Goal: Complete application form

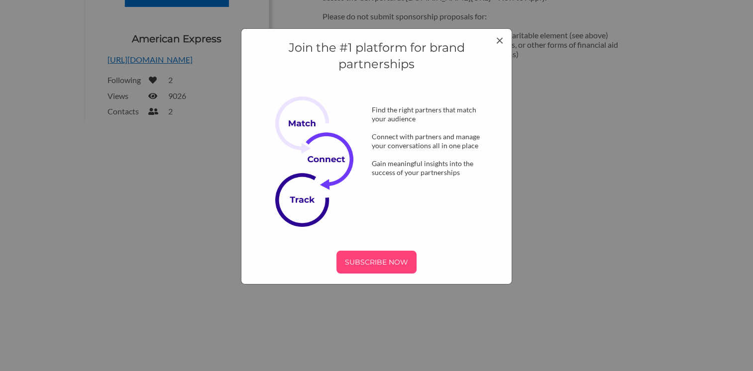
click at [368, 266] on p "SUBSCRIBE NOW" at bounding box center [376, 262] width 72 height 15
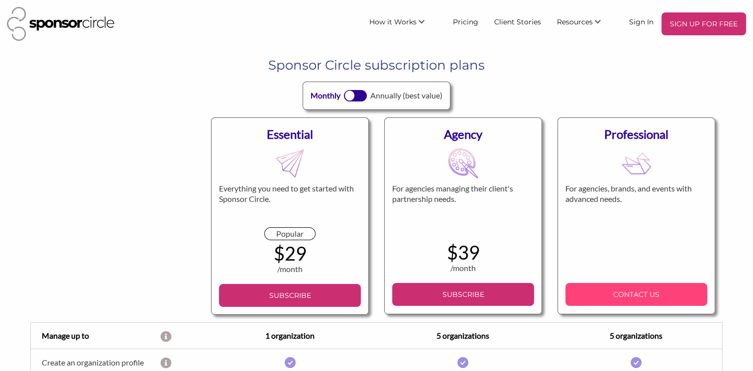
click at [648, 297] on p "CONTACT US" at bounding box center [636, 294] width 134 height 15
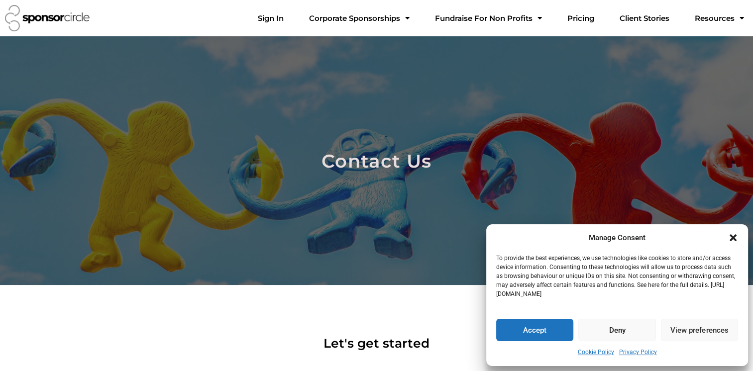
click at [551, 322] on button "Accept" at bounding box center [534, 330] width 77 height 22
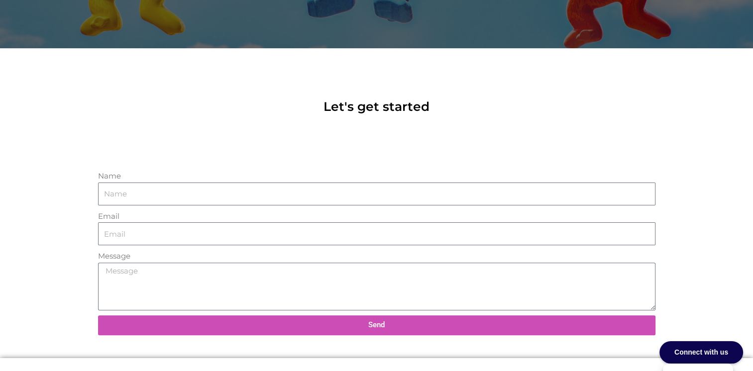
scroll to position [249, 0]
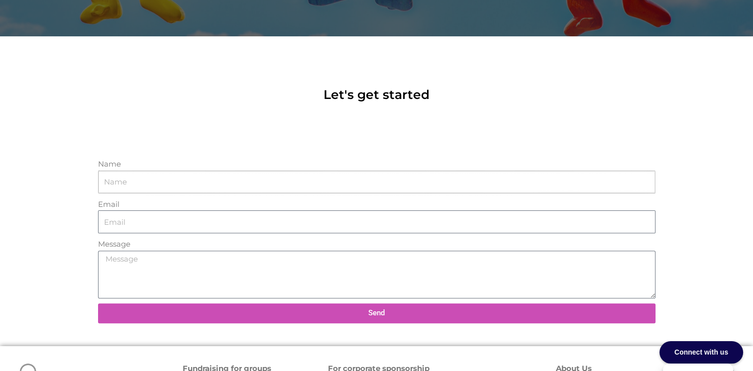
click at [107, 183] on input "Name" at bounding box center [376, 182] width 557 height 23
drag, startPoint x: 107, startPoint y: 183, endPoint x: 306, endPoint y: 179, distance: 198.1
click at [308, 177] on input "Name" at bounding box center [376, 182] width 557 height 23
type input "[PERSON_NAME]"
click at [126, 226] on input "Email" at bounding box center [376, 222] width 557 height 23
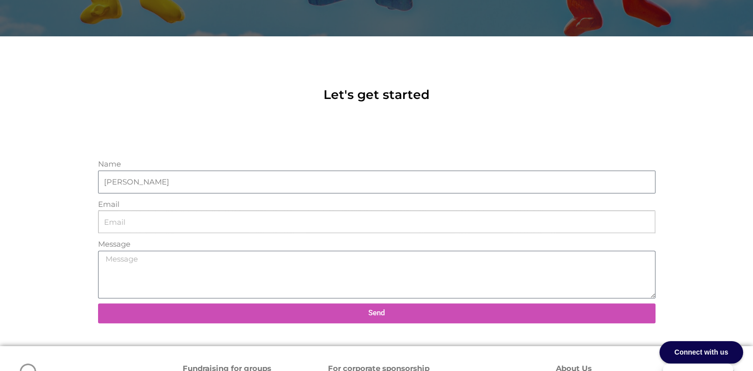
type input "[DOMAIN_NAME][EMAIL_ADDRESS][DOMAIN_NAME]"
click at [117, 258] on textarea "Message" at bounding box center [376, 275] width 557 height 48
paste textarea "lor Ipsumdol Sitamet Consectetur / ADI Elit, S doei tem’in utlab etdo. Ma aliq …"
click at [104, 260] on textarea "Message" at bounding box center [376, 275] width 557 height 48
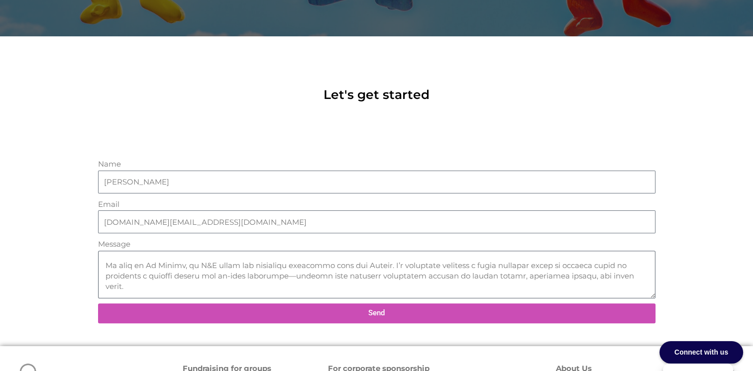
scroll to position [30, 0]
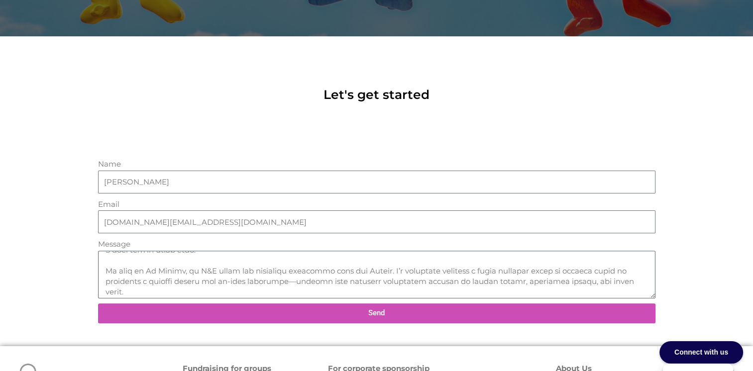
click at [151, 283] on textarea "Message" at bounding box center [376, 275] width 557 height 48
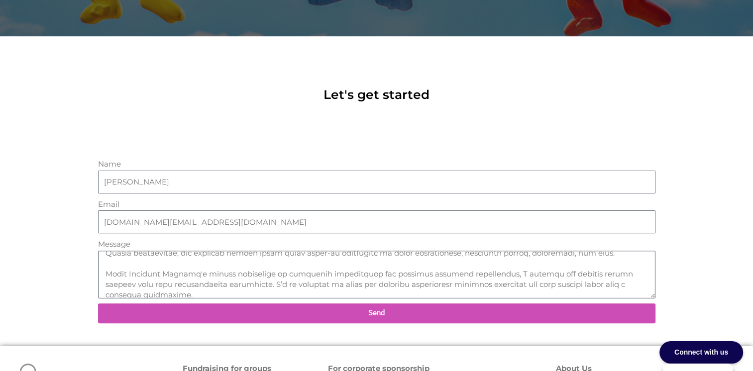
scroll to position [109, 0]
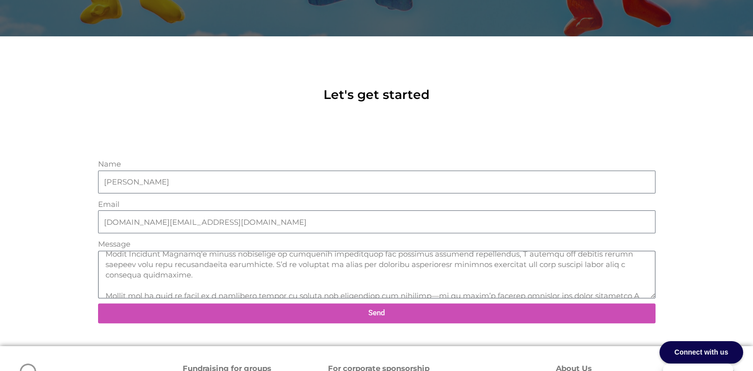
click at [370, 275] on textarea "Message" at bounding box center [376, 275] width 557 height 48
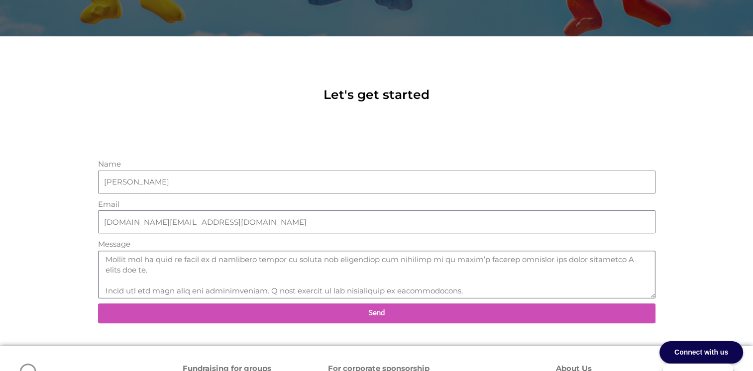
type textarea "Lore Ipsumdol Sitamet Consectetur / ADI Elit, S doei tem’in utlab etdo. Ma aliq…"
click at [377, 315] on span "Send" at bounding box center [376, 313] width 16 height 7
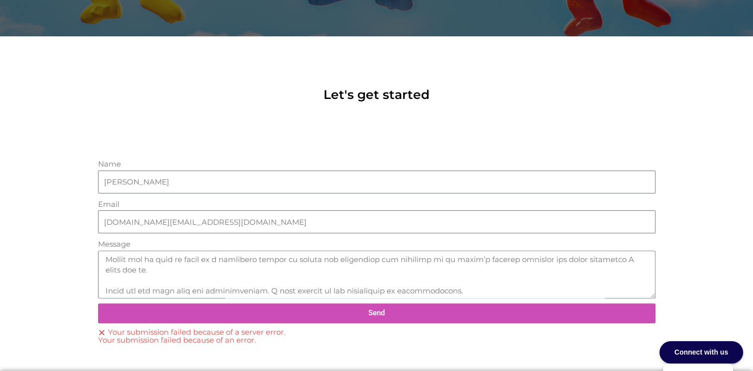
click at [705, 356] on div "Connect with us" at bounding box center [701, 352] width 84 height 22
